Goal: Information Seeking & Learning: Learn about a topic

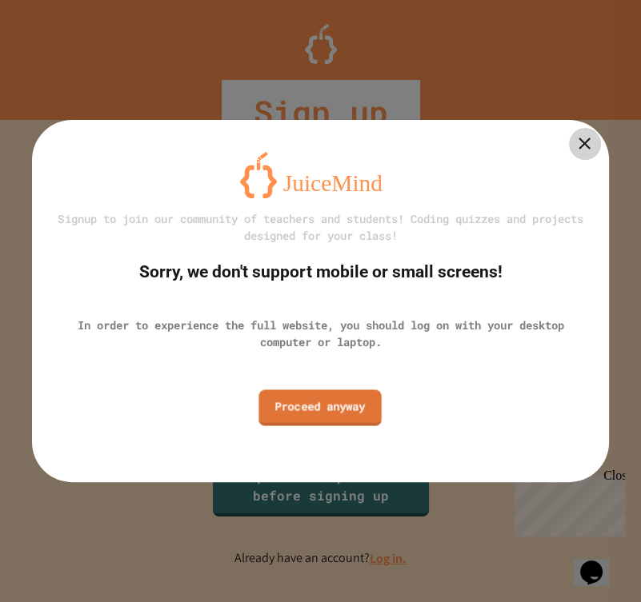
click at [322, 415] on link "Proceed anyway" at bounding box center [320, 407] width 122 height 36
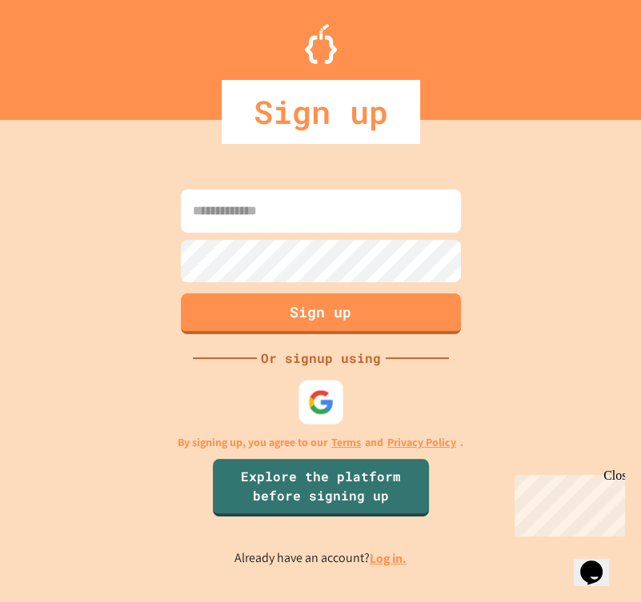
click at [316, 393] on img at bounding box center [320, 402] width 26 height 26
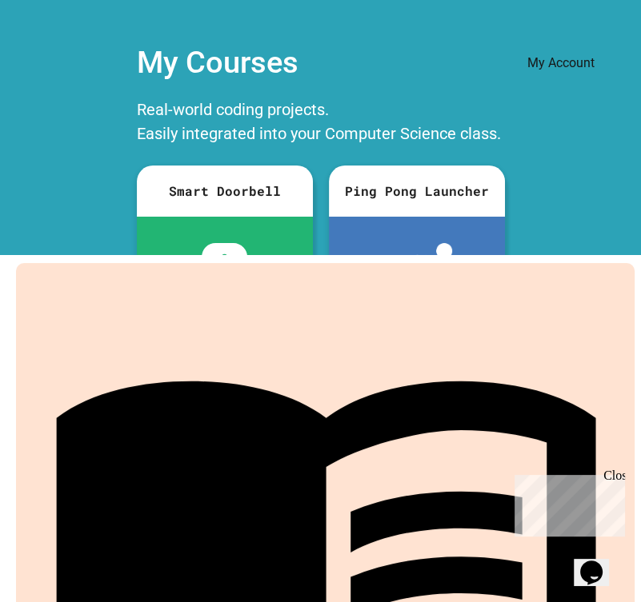
click at [593, 39] on icon "My Account" at bounding box center [593, 39] width 0 height 0
click at [261, 601] on div at bounding box center [320, 602] width 641 height 0
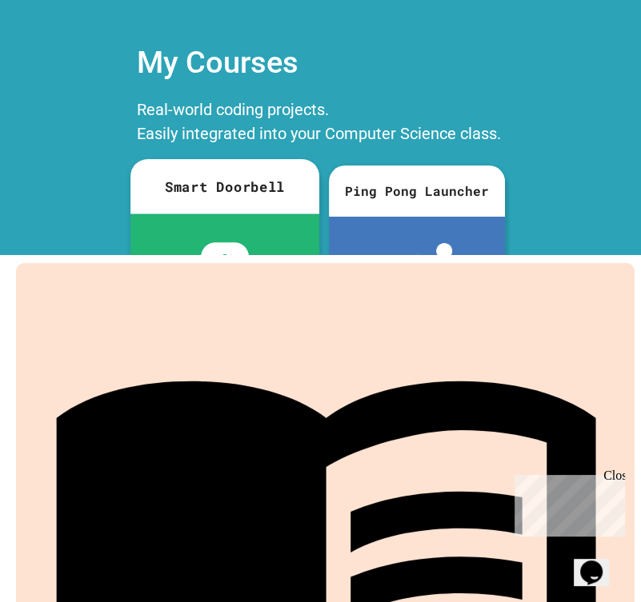
click at [226, 245] on img at bounding box center [224, 276] width 49 height 69
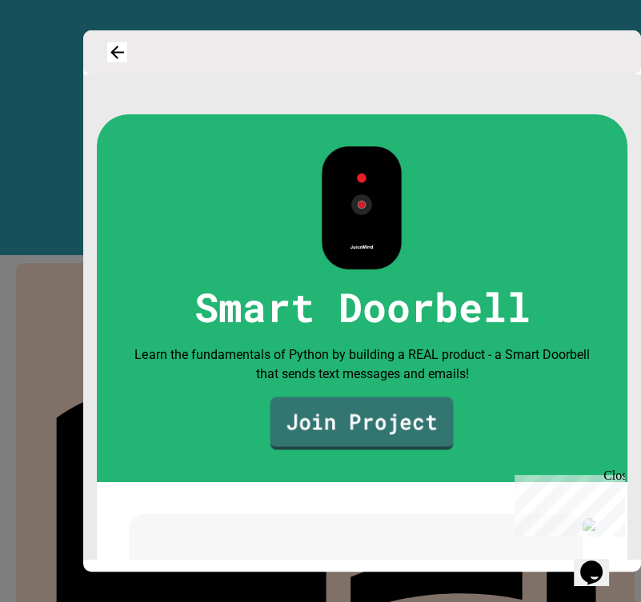
click at [333, 440] on link "Join Project" at bounding box center [361, 423] width 183 height 53
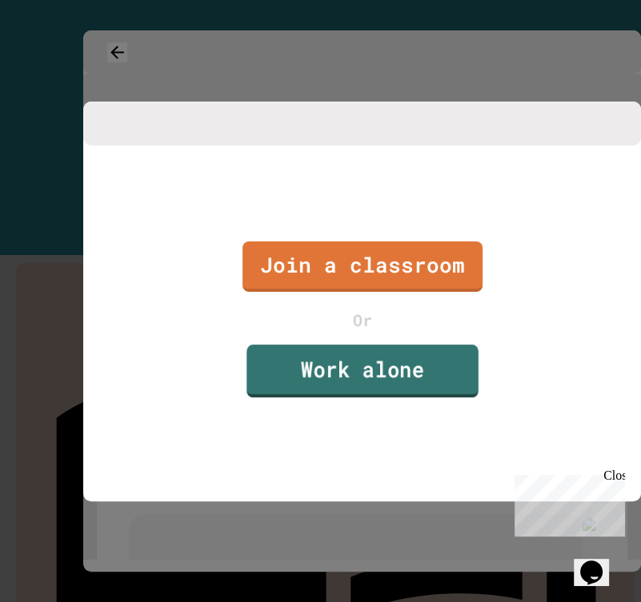
click at [330, 397] on link "Work alone" at bounding box center [362, 371] width 232 height 53
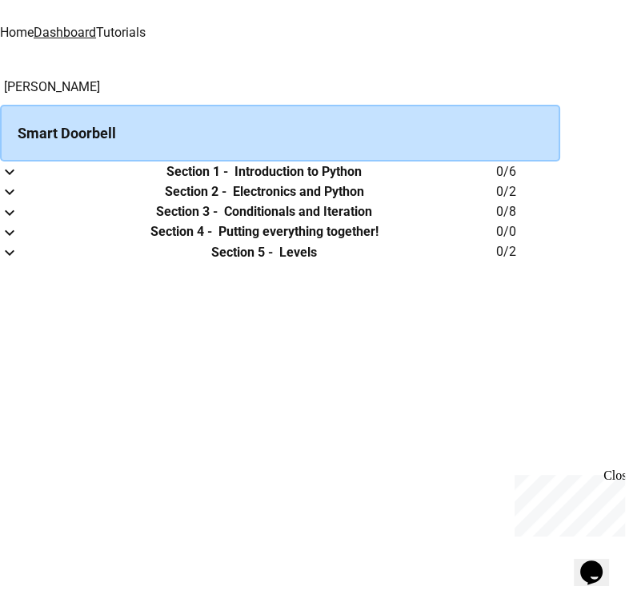
click at [234, 182] on h6 "Introduction to Python" at bounding box center [297, 171] width 127 height 19
click at [32, 182] on td "collapsible table" at bounding box center [16, 172] width 32 height 20
click at [19, 182] on icon "expand row" at bounding box center [9, 171] width 19 height 19
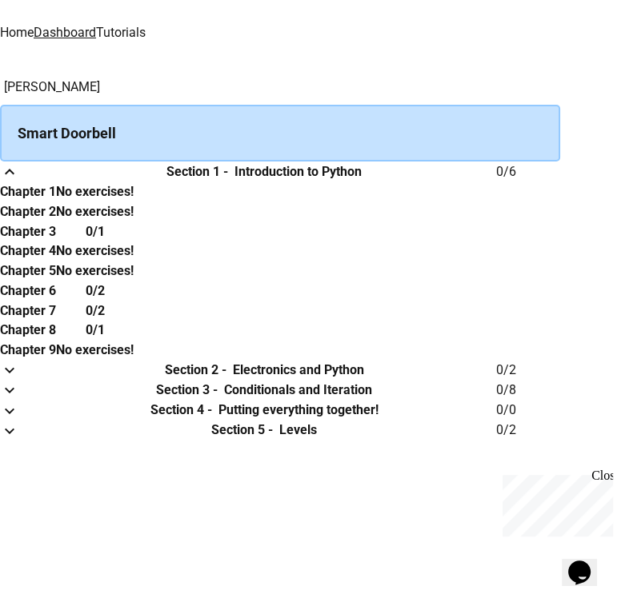
click at [134, 202] on h6 "No exercises!" at bounding box center [95, 191] width 78 height 19
click at [56, 202] on h6 "Chapter 1" at bounding box center [28, 191] width 56 height 19
click at [134, 334] on tbody "Chapter 1 No exercises! Chapter 2 No exercises! Chapter 3 0/1 Chapter 4 No exer…" at bounding box center [67, 271] width 134 height 178
click at [56, 242] on h6 "Chapter 3" at bounding box center [28, 231] width 56 height 19
click at [141, 132] on div "Smart Doorbell" at bounding box center [280, 133] width 560 height 57
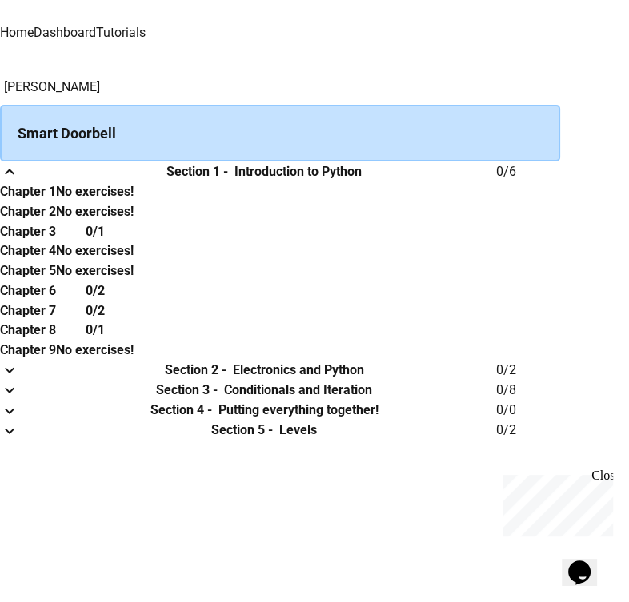
scroll to position [395, 0]
click at [197, 441] on th "Section 5 - Levels" at bounding box center [264, 431] width 464 height 20
click at [170, 420] on th "Section 4 - Putting everything together!" at bounding box center [264, 410] width 464 height 20
click at [19, 361] on icon "expand row" at bounding box center [9, 370] width 19 height 19
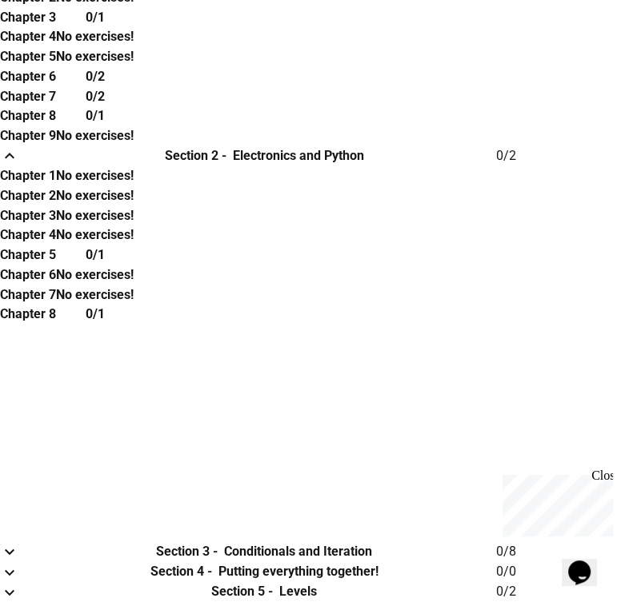
click at [56, 186] on th "Chapter 1" at bounding box center [28, 176] width 56 height 20
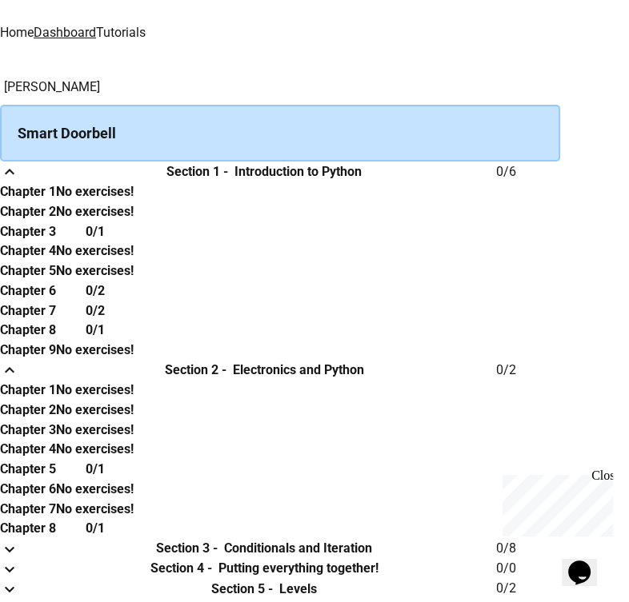
scroll to position [0, 0]
click at [129, 137] on div "Smart Doorbell" at bounding box center [280, 133] width 560 height 57
click at [34, 25] on link "Home" at bounding box center [17, 32] width 34 height 15
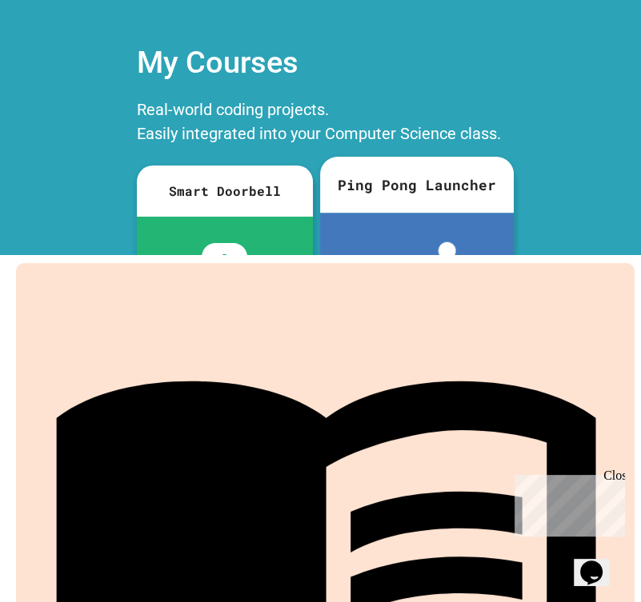
click at [409, 252] on img at bounding box center [416, 277] width 78 height 70
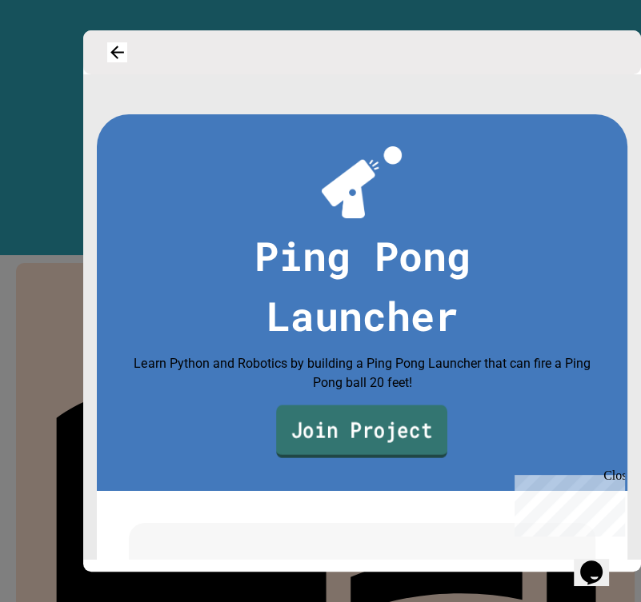
click at [326, 458] on link "Join Project" at bounding box center [362, 431] width 171 height 53
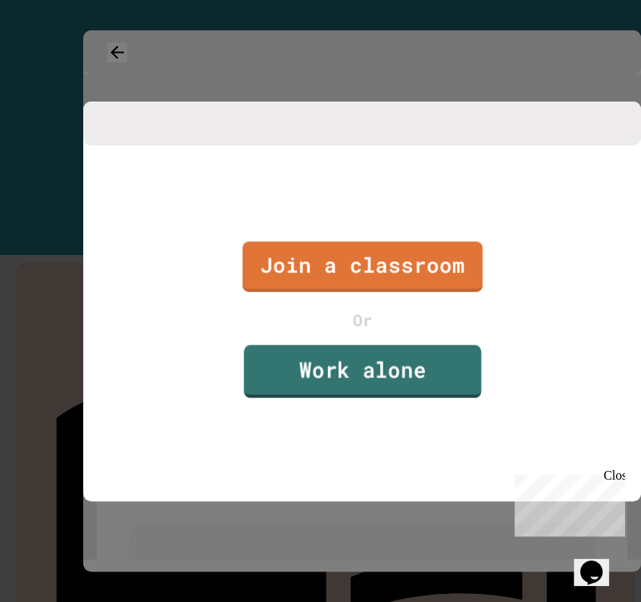
click at [337, 381] on link "Work alone" at bounding box center [362, 371] width 238 height 53
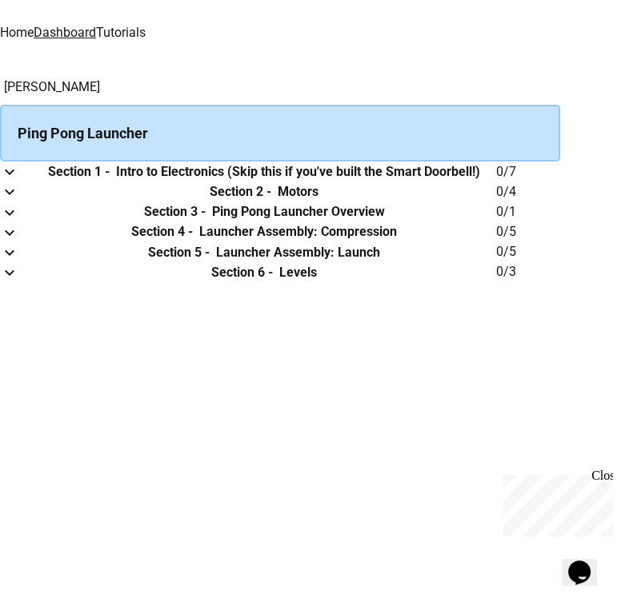
click at [182, 182] on h6 "Intro to Electronics (Skip this if you've built the Smart Doorbell!)" at bounding box center [298, 171] width 364 height 19
click at [94, 144] on div "Ping Pong Launcher" at bounding box center [280, 133] width 560 height 57
click at [92, 138] on div "Ping Pong Launcher" at bounding box center [280, 133] width 560 height 57
click at [19, 182] on icon "expand row" at bounding box center [9, 171] width 19 height 19
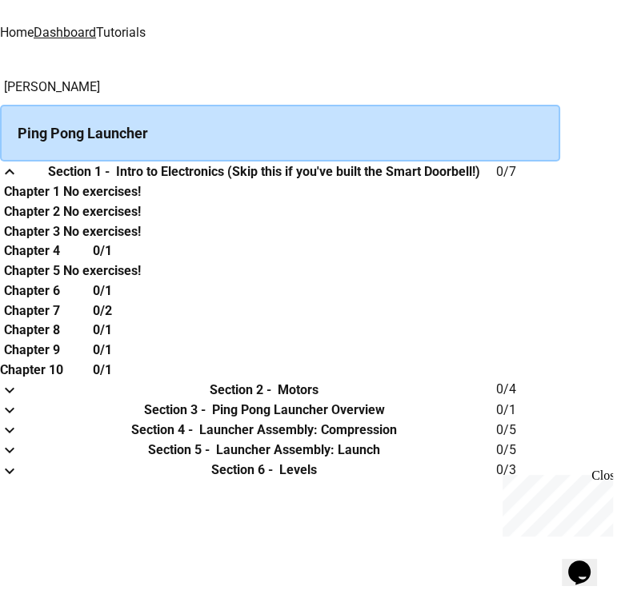
click at [141, 202] on h6 "No exercises!" at bounding box center [102, 191] width 78 height 19
